Goal: Go to known website: Access a specific website the user already knows

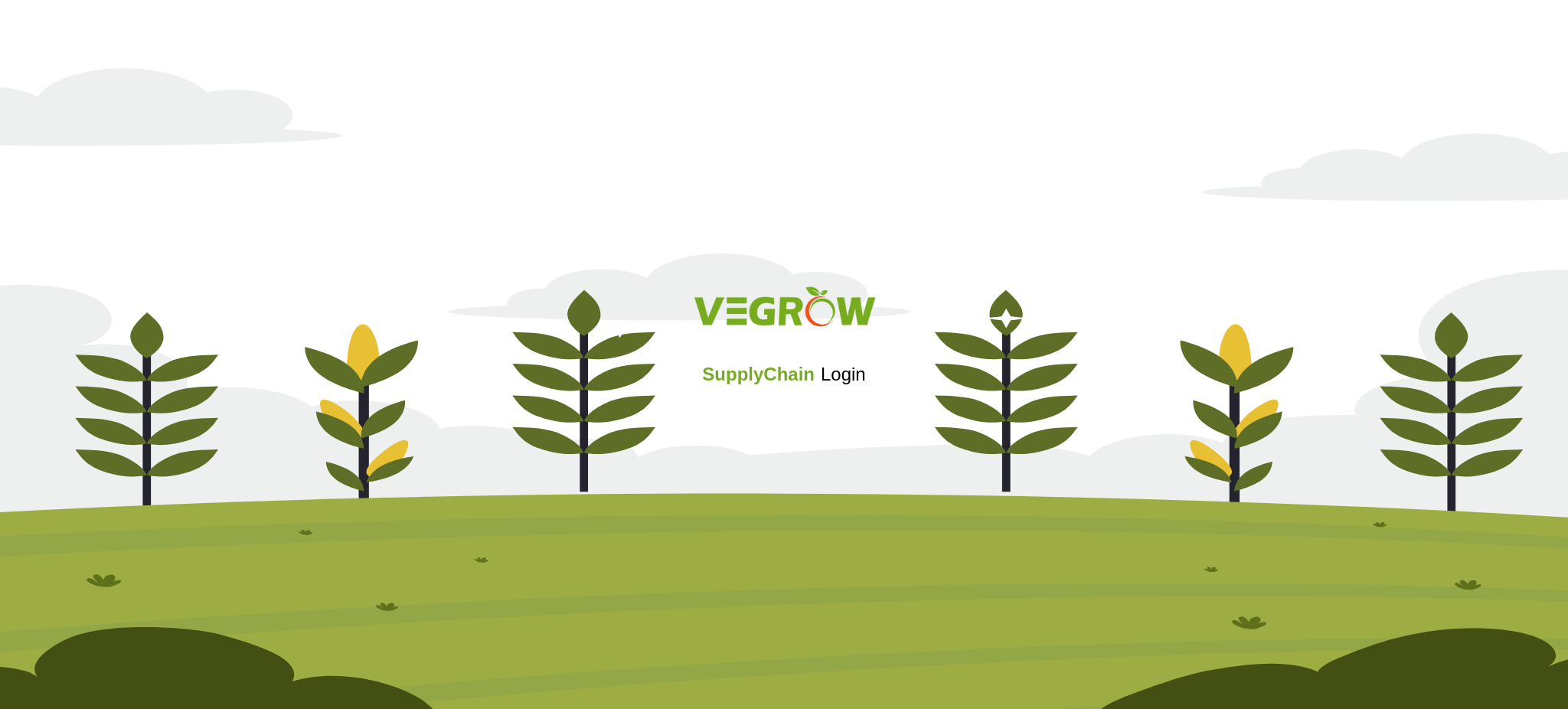
click at [1363, 10] on div "SupplyChain Login" at bounding box center [784, 354] width 1568 height 709
